Goal: Find specific page/section: Find specific page/section

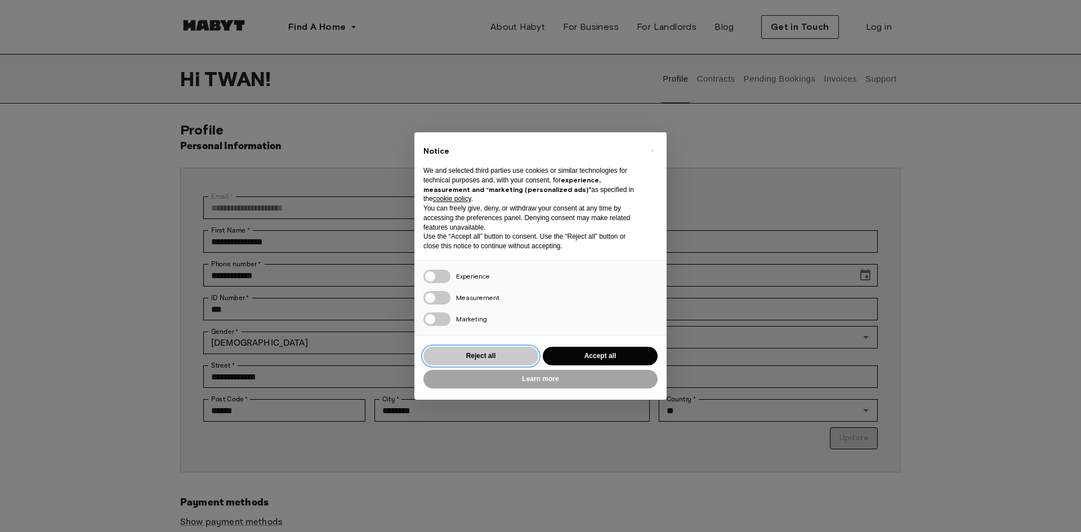
click at [500, 357] on button "Reject all" at bounding box center [480, 356] width 115 height 19
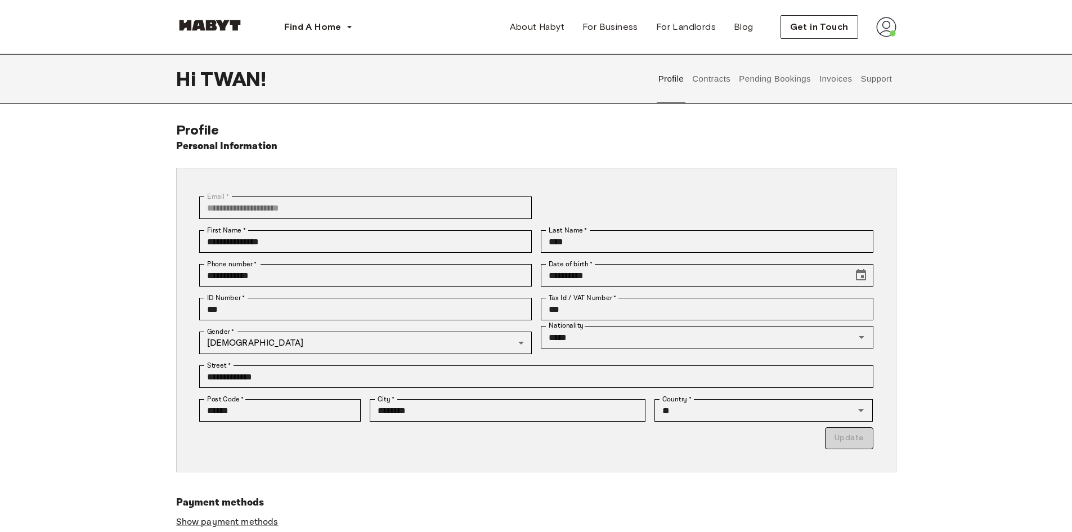
click at [714, 84] on button "Contracts" at bounding box center [711, 79] width 41 height 50
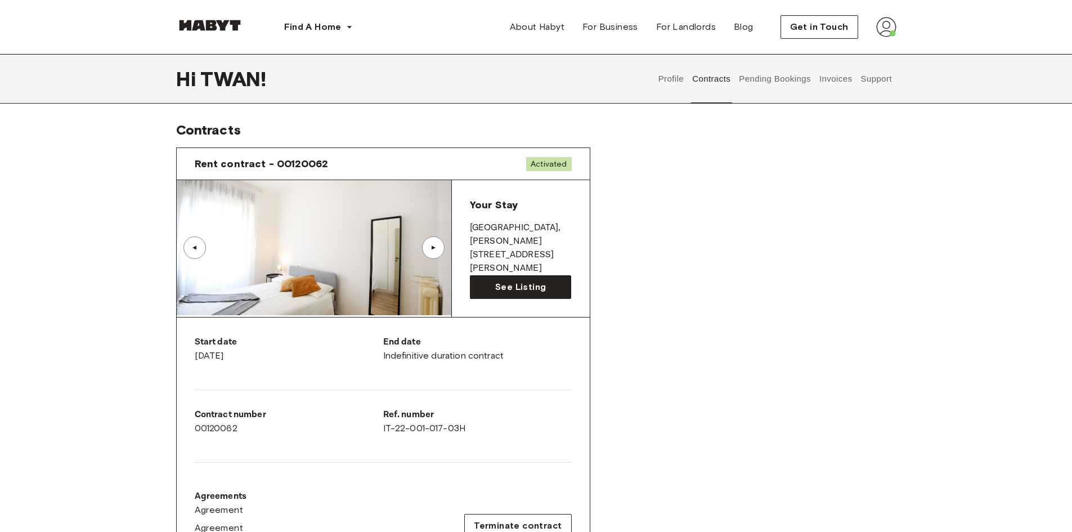
click at [476, 225] on p "MODENA , [PERSON_NAME]" at bounding box center [521, 234] width 102 height 27
click at [501, 282] on span "See Listing" at bounding box center [520, 287] width 51 height 14
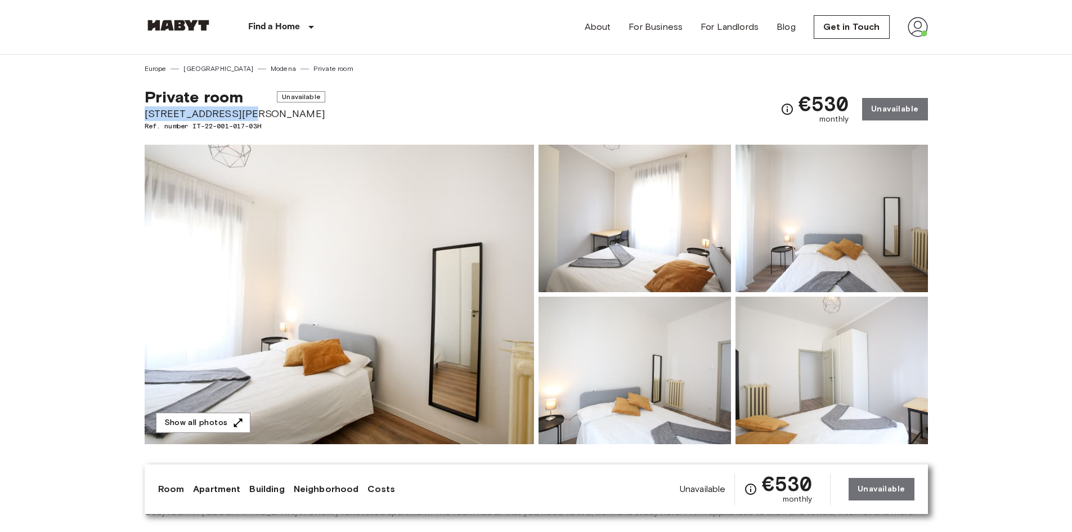
drag, startPoint x: 239, startPoint y: 113, endPoint x: 139, endPoint y: 117, distance: 100.3
copy span "[STREET_ADDRESS][PERSON_NAME]"
